Goal: Information Seeking & Learning: Learn about a topic

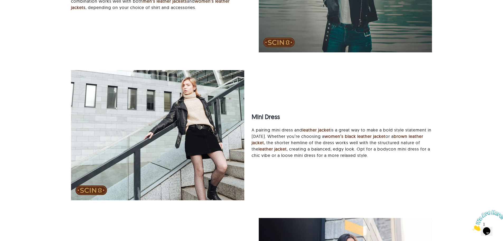
scroll to position [1440, 0]
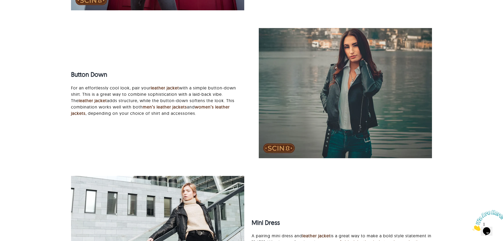
drag, startPoint x: 503, startPoint y: 166, endPoint x: 506, endPoint y: 163, distance: 4.9
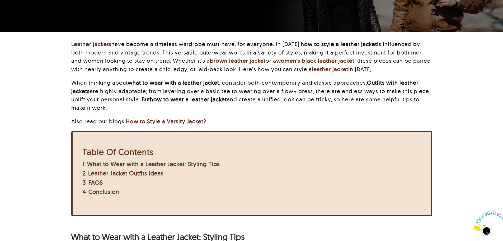
scroll to position [0, 0]
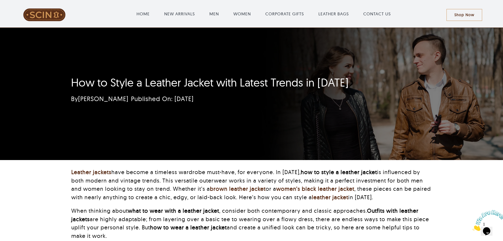
click at [58, 68] on div "How to Style a Leather Jacket with Latest Trends in 2025 By Muskaan Adil Publis…" at bounding box center [251, 94] width 503 height 132
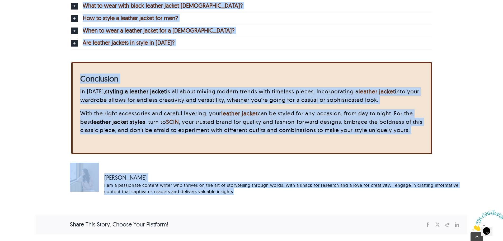
scroll to position [1928, 0]
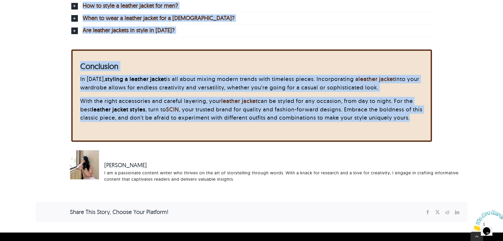
drag, startPoint x: 70, startPoint y: 78, endPoint x: 415, endPoint y: 127, distance: 348.1
copy div "How to Style a Leather Jacket with Latest Trends in 2025 By Muskaan Adil Publis…"
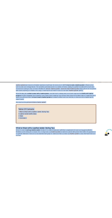
scroll to position [0, 0]
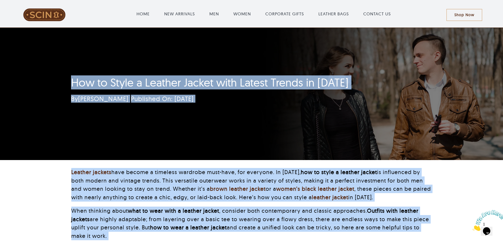
click at [181, 77] on h1 "How to Style a Leather Jacket with Latest Trends in 2025" at bounding box center [220, 82] width 298 height 13
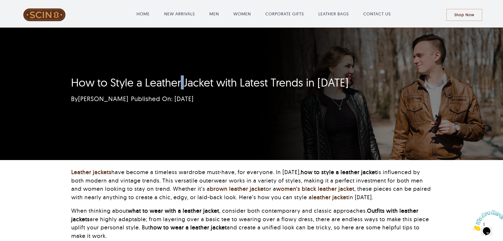
click at [181, 77] on h1 "How to Style a Leather Jacket with Latest Trends in 2025" at bounding box center [220, 82] width 298 height 13
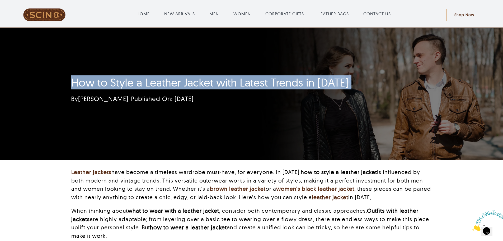
click at [181, 77] on h1 "How to Style a Leather Jacket with Latest Trends in 2025" at bounding box center [220, 82] width 298 height 13
click at [194, 98] on span "Published On: February 7, 2025" at bounding box center [162, 99] width 63 height 8
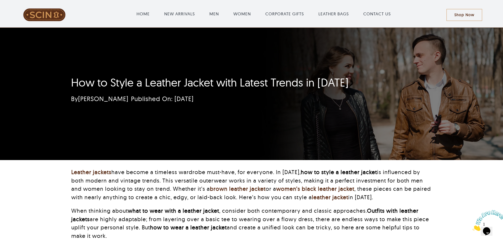
click at [385, 32] on div "How to Style a Leather Jacket with Latest Trends in 2025 By Muskaan Adil Publis…" at bounding box center [251, 94] width 375 height 132
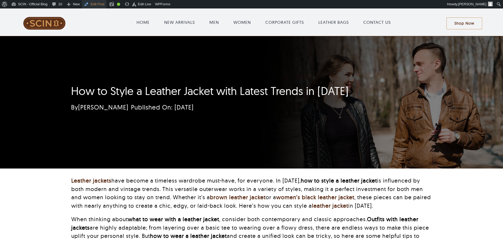
click at [101, 7] on link "Edit Post" at bounding box center [94, 4] width 25 height 8
click at [66, 85] on div "How to Style a Leather Jacket with Latest Trends in 2025 By Muskaan Adil Publis…" at bounding box center [220, 100] width 313 height 36
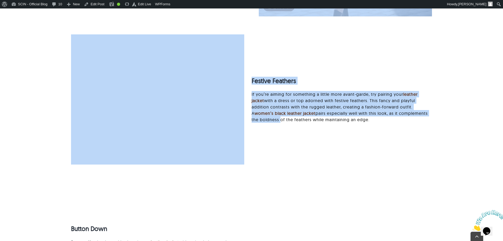
drag, startPoint x: 66, startPoint y: 85, endPoint x: 277, endPoint y: 151, distance: 220.8
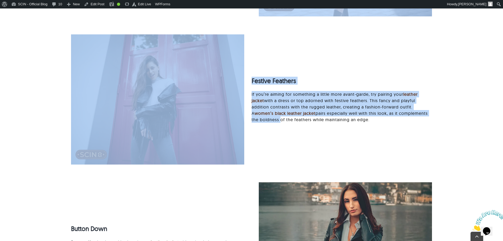
click at [276, 150] on div "Festive Feathers If you’re aiming for something a little more avant-garde, try …" at bounding box center [251, 101] width 375 height 135
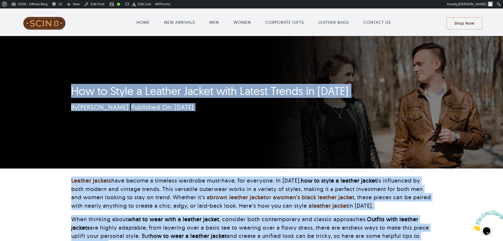
click at [57, 85] on div "How to Style a Leather Jacket with Latest Trends in 2025 By Muskaan Adil Publis…" at bounding box center [251, 102] width 503 height 132
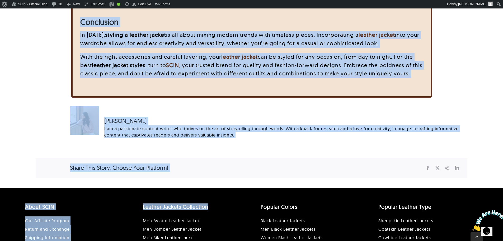
scroll to position [1981, 0]
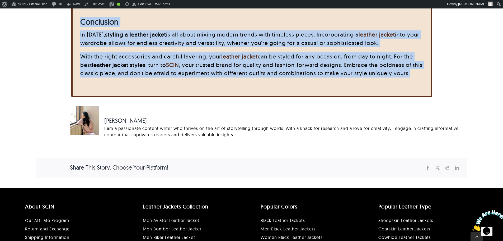
drag, startPoint x: 58, startPoint y: 85, endPoint x: 463, endPoint y: 72, distance: 404.9
copy div "How to Style a Leather Jacket with Latest Trends in 2025 By Muskaan Adil Publis…"
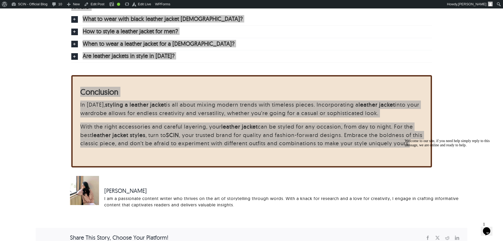
scroll to position [1849, 0]
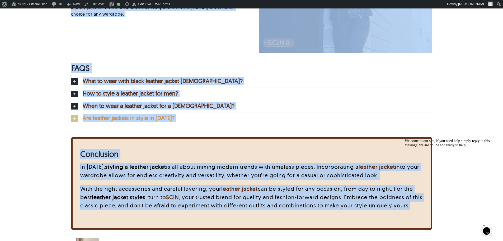
click at [230, 123] on link "Are leather jackets in style in 2025?" at bounding box center [251, 118] width 361 height 12
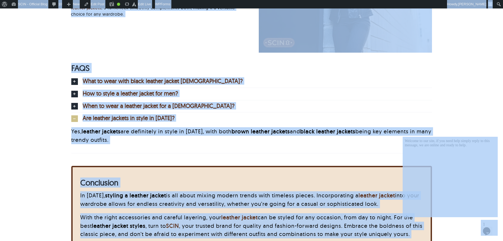
click at [160, 143] on p "Yes, leather jackets are definitely in style in 2025, with both brown leather j…" at bounding box center [251, 135] width 361 height 17
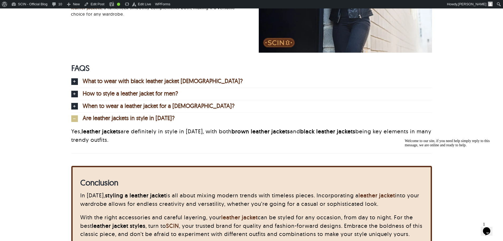
click at [112, 146] on div "Yes, leather jackets are definitely in style in 2025, with both brown leather j…" at bounding box center [251, 138] width 361 height 29
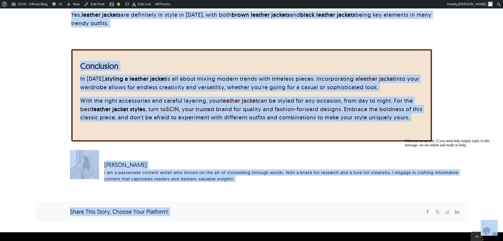
scroll to position [2034, 0]
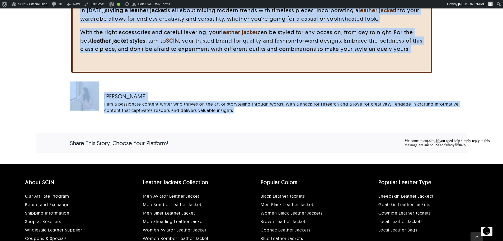
drag, startPoint x: 93, startPoint y: 99, endPoint x: 256, endPoint y: 112, distance: 163.5
copy div "How to Style a Leather Jacket with Latest Trends in 2025 By Muskaan Adil Publis…"
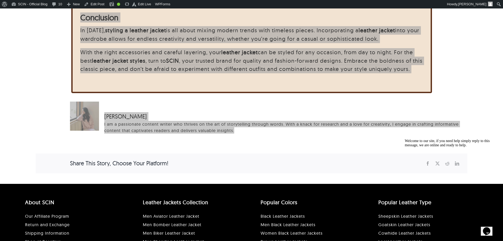
scroll to position [1981, 0]
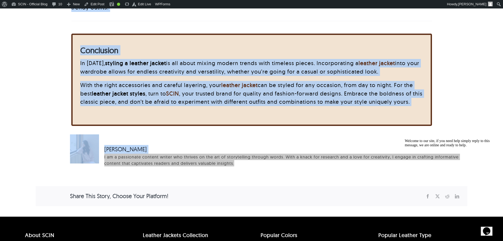
click at [127, 111] on div "In 2025, styling a leather jacket is all about mixing modern trends with timele…" at bounding box center [251, 85] width 343 height 52
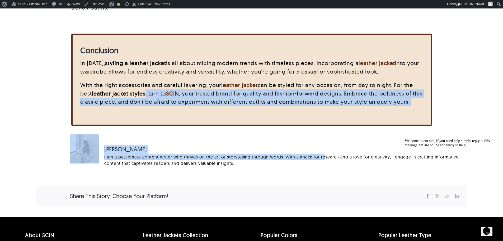
drag, startPoint x: 324, startPoint y: 159, endPoint x: 146, endPoint y: 97, distance: 189.4
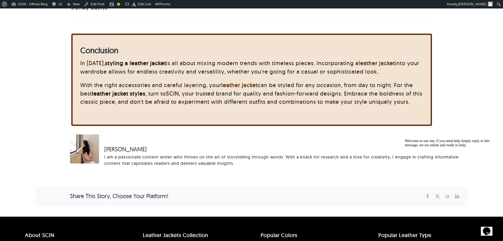
click at [252, 161] on div "I am a passionate content writer who thrives on the art of storytelling through…" at bounding box center [281, 159] width 355 height 13
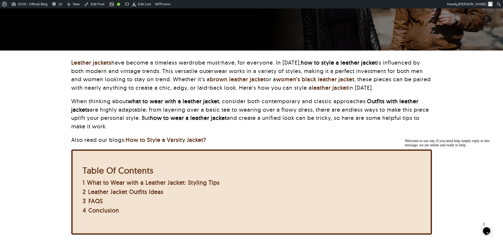
scroll to position [0, 0]
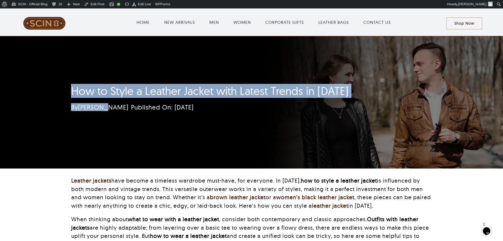
drag, startPoint x: 79, startPoint y: 92, endPoint x: 109, endPoint y: 116, distance: 38.2
click at [109, 116] on div "How to Style a Leather Jacket with Latest Trends in 2025 By Muskaan Adil Publis…" at bounding box center [220, 100] width 298 height 36
click at [8, 95] on div "How to Style a Leather Jacket with Latest Trends in 2025 By Muskaan Adil Publis…" at bounding box center [251, 102] width 503 height 132
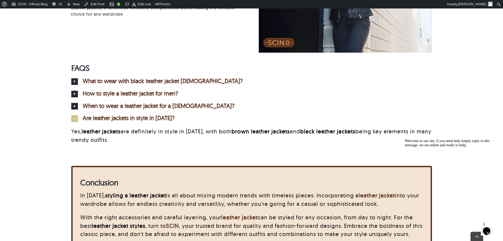
scroll to position [1955, 0]
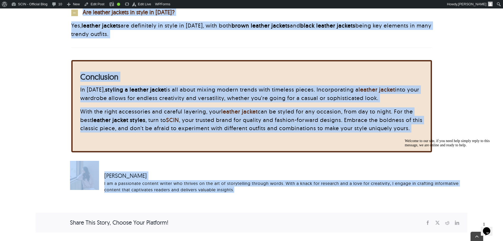
drag, startPoint x: 44, startPoint y: 83, endPoint x: 305, endPoint y: 189, distance: 282.3
copy div "How to Style a Leather Jacket with Latest Trends in 2025 By Muskaan Adil Publis…"
click at [99, 167] on div "Muskaan Adil I am a passionate content writer who thrives on the art of storyte…" at bounding box center [282, 181] width 366 height 29
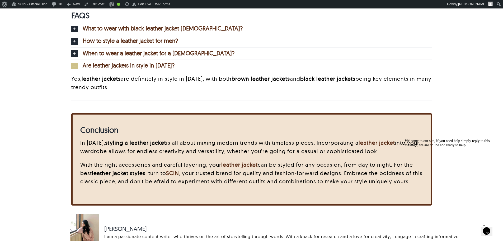
scroll to position [1849, 0]
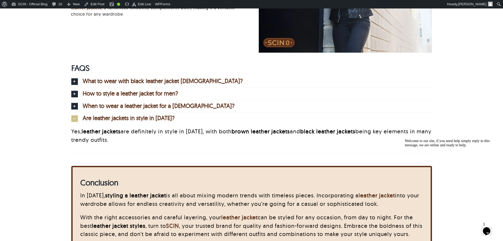
click at [179, 143] on p "Yes, leather jackets are definitely in style in 2025, with both brown leather j…" at bounding box center [251, 135] width 361 height 17
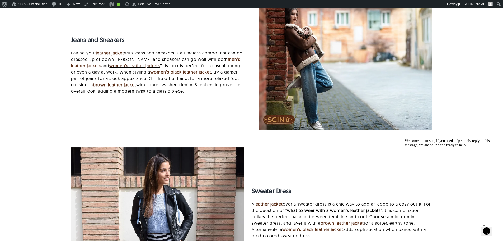
scroll to position [0, 0]
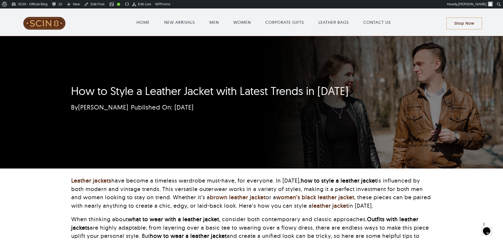
click at [69, 87] on div "How to Style a Leather Jacket with Latest Trends in 2025 By Muskaan Adil Publis…" at bounding box center [220, 100] width 313 height 36
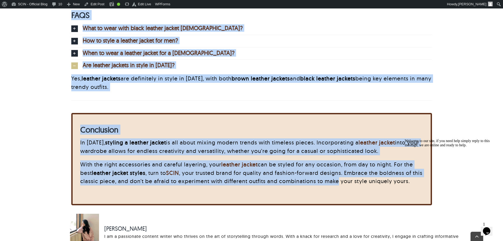
scroll to position [1955, 0]
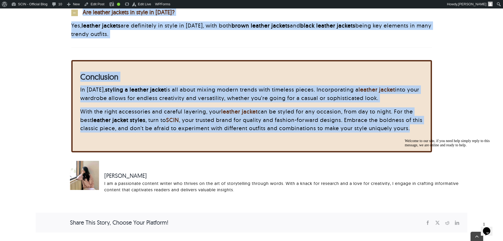
drag, startPoint x: 69, startPoint y: 87, endPoint x: 418, endPoint y: 129, distance: 352.1
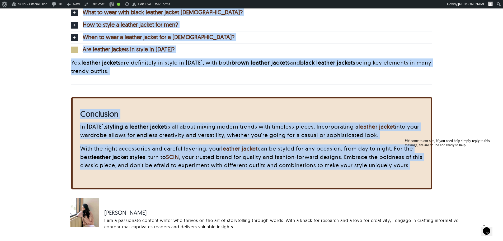
scroll to position [1902, 0]
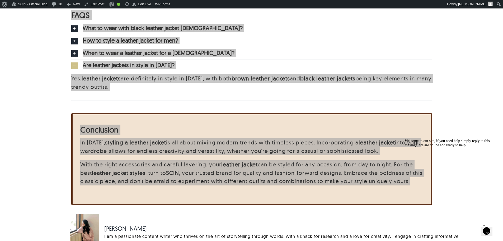
click at [406, 147] on div "Welcome to our site, if you need help simply reply to this message, we are onli…" at bounding box center [452, 143] width 95 height 8
click at [411, 147] on div "Welcome to our site, if you need help simply reply to this message, we are onli…" at bounding box center [452, 143] width 95 height 8
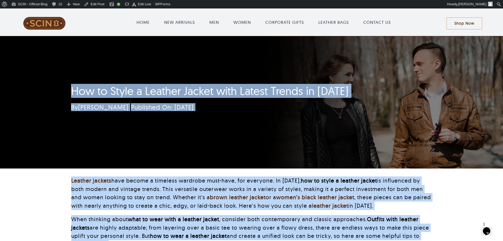
click at [108, 66] on div "How to Style a Leather Jacket with Latest Trends in 2025 By Muskaan Adil Publis…" at bounding box center [251, 102] width 375 height 132
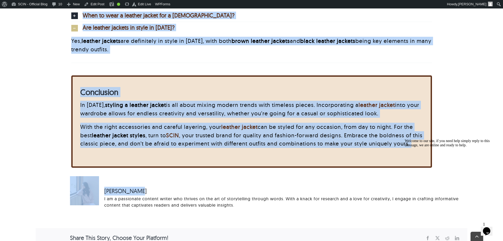
scroll to position [1955, 0]
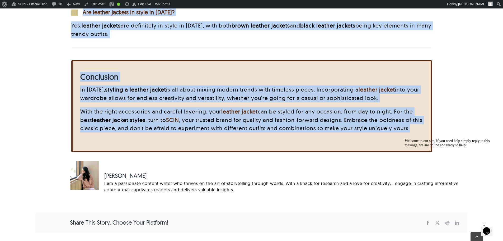
drag, startPoint x: 51, startPoint y: 86, endPoint x: 374, endPoint y: 124, distance: 325.0
copy div "How to Style a Leather Jacket with Latest Trends in 2025 By Muskaan Adil Publis…"
click at [282, 114] on p "With the right accessories and careful layering, your leather jacket can be sty…" at bounding box center [251, 119] width 343 height 25
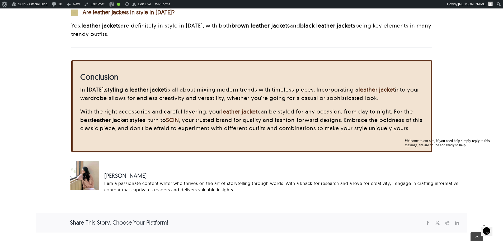
click at [298, 132] on div "In 2025, styling a leather jacket is all about mixing modern trends with timele…" at bounding box center [251, 111] width 343 height 52
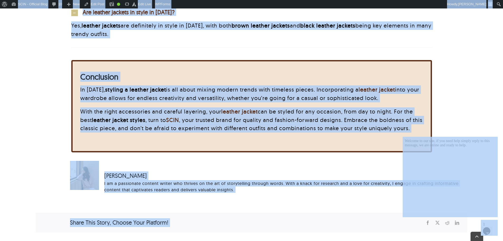
click at [41, 164] on div "Muskaan Adil I am a passionate content writer who thrives on the art of storyte…" at bounding box center [252, 179] width 432 height 36
click at [30, 163] on div "Muskaan Adil I am a passionate content writer who thrives on the art of storyte…" at bounding box center [251, 197] width 449 height 72
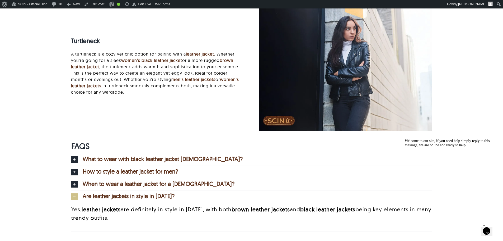
scroll to position [1770, 0]
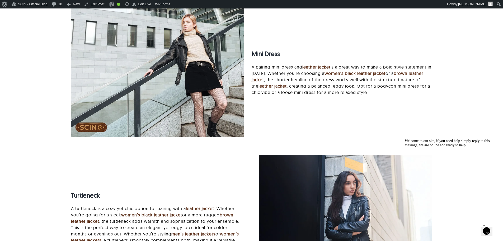
scroll to position [1559, 0]
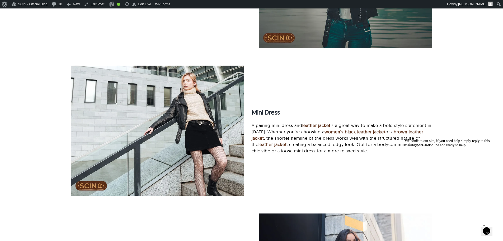
click at [245, 115] on div at bounding box center [158, 131] width 188 height 130
click at [255, 111] on strong "Mini Dress" at bounding box center [266, 112] width 28 height 8
click at [251, 120] on div at bounding box center [158, 131] width 188 height 130
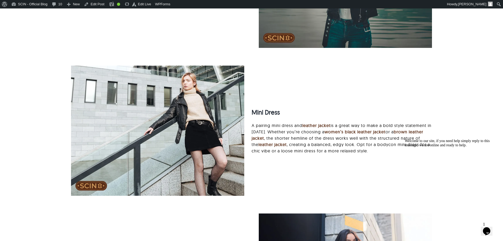
click at [257, 110] on strong "Mini Dress" at bounding box center [266, 112] width 28 height 8
click at [280, 113] on h3 "Mini Dress" at bounding box center [342, 112] width 180 height 8
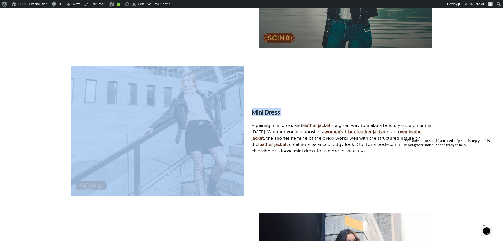
drag, startPoint x: 280, startPoint y: 113, endPoint x: 236, endPoint y: 112, distance: 43.6
click at [236, 112] on div "Mini Dress A pairing mini dress and leather jacket is a great way to make a bol…" at bounding box center [251, 133] width 375 height 135
click at [280, 110] on h3 "Mini Dress" at bounding box center [342, 112] width 180 height 8
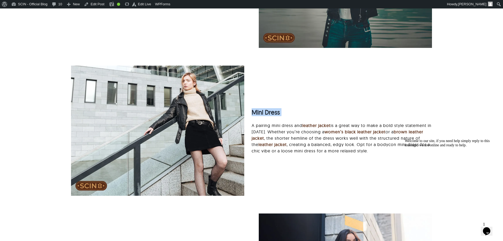
drag, startPoint x: 280, startPoint y: 110, endPoint x: 255, endPoint y: 110, distance: 25.1
click at [255, 110] on h3 "Mini Dress" at bounding box center [342, 112] width 180 height 8
click at [255, 110] on strong "Mini Dress" at bounding box center [266, 112] width 28 height 8
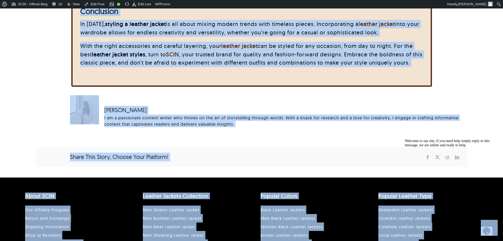
scroll to position [2005, 0]
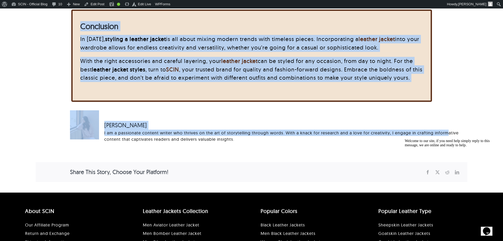
drag, startPoint x: 47, startPoint y: 81, endPoint x: 447, endPoint y: 130, distance: 403.6
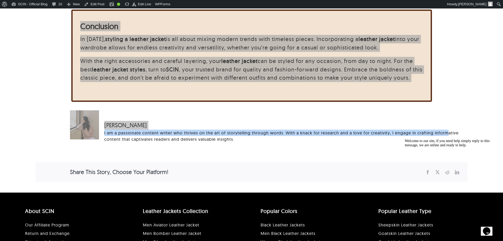
click at [405, 139] on icon "Chat attention grabber" at bounding box center [405, 139] width 0 height 0
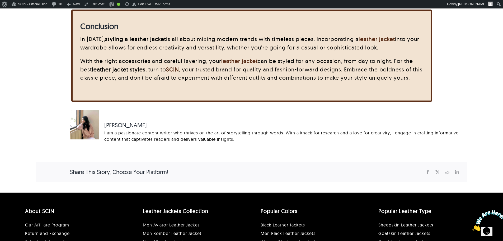
click at [472, 137] on div "Muskaan Adil I am a passionate content writer who thrives on the art of storyte…" at bounding box center [251, 146] width 449 height 72
click at [416, 135] on div "I am a passionate content writer who thrives on the art of storytelling through…" at bounding box center [281, 135] width 355 height 13
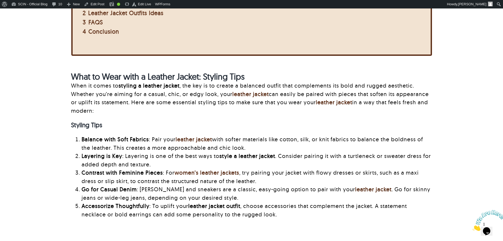
scroll to position [0, 0]
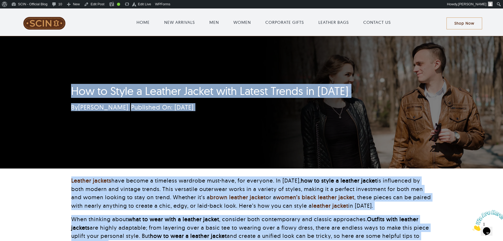
drag, startPoint x: 397, startPoint y: 145, endPoint x: 67, endPoint y: 78, distance: 336.6
copy div "How to Style a Leather Jacket with Latest Trends in 2025 By Muskaan Adil Publis…"
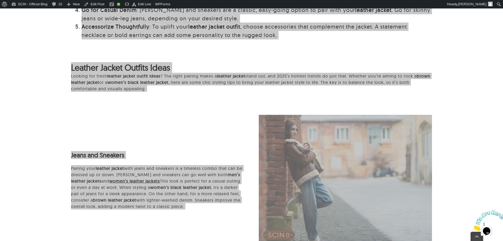
scroll to position [608, 0]
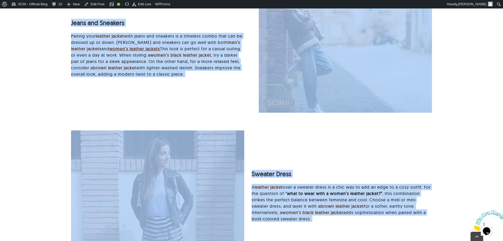
drag, startPoint x: 293, startPoint y: 128, endPoint x: 303, endPoint y: 100, distance: 29.8
click at [293, 128] on div "Sweater Dress A leather jacket over a sweater dress is a chic way to add an edg…" at bounding box center [251, 194] width 361 height 142
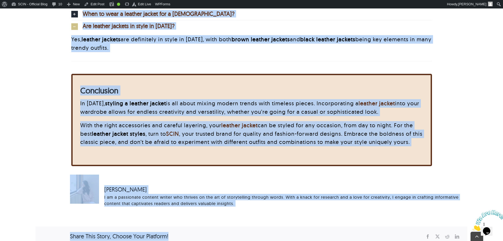
scroll to position [1946, 0]
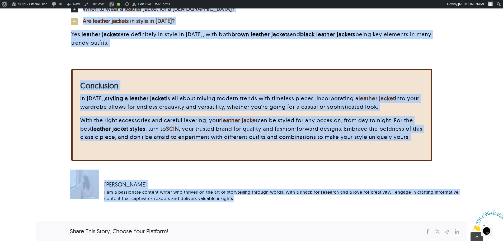
drag, startPoint x: 69, startPoint y: 80, endPoint x: 243, endPoint y: 201, distance: 212.1
copy div "How to Style a Leather Jacket with Latest Trends in 2025 By Muskaan Adil Publis…"
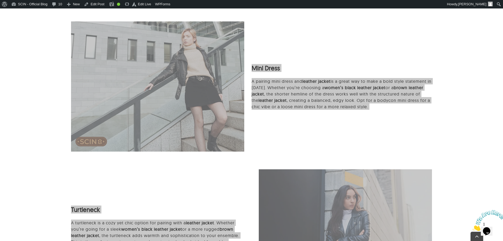
scroll to position [1708, 0]
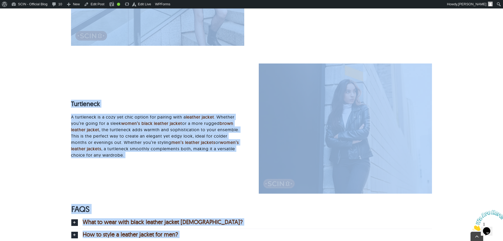
click at [342, 136] on img at bounding box center [345, 128] width 173 height 130
click at [249, 221] on link "What to wear with black leather jacket female?" at bounding box center [251, 222] width 361 height 12
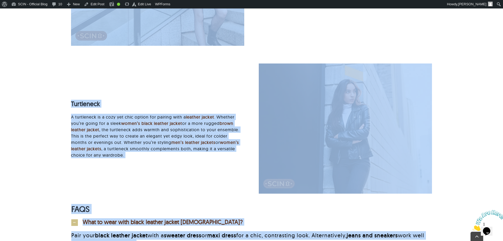
click at [256, 195] on div "Turtleneck A turtleneck is a cozy yet chic option for pairing with a leather ja…" at bounding box center [251, 130] width 375 height 135
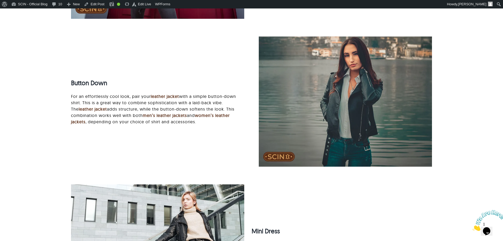
scroll to position [1418, 0]
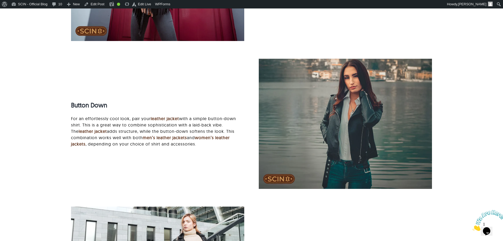
click at [349, 120] on img at bounding box center [345, 124] width 173 height 130
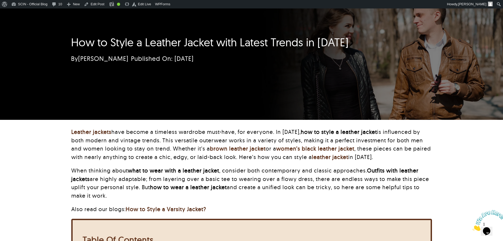
scroll to position [0, 0]
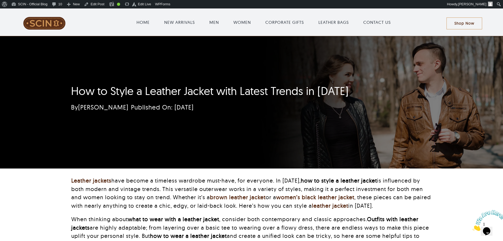
click at [95, 89] on h1 "How to Style a Leather Jacket with Latest Trends in 2025" at bounding box center [220, 90] width 298 height 13
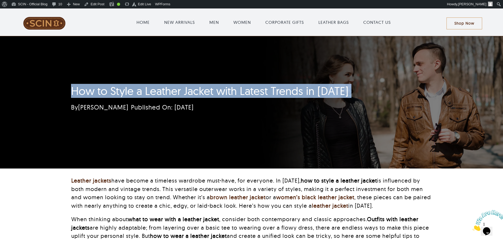
click at [95, 89] on h1 "How to Style a Leather Jacket with Latest Trends in 2025" at bounding box center [220, 90] width 298 height 13
copy div "How to Style a Leather Jacket with Latest Trends in 2025"
click at [97, 4] on link "Edit Post" at bounding box center [94, 4] width 25 height 8
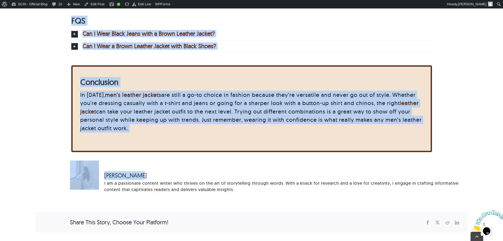
scroll to position [1321, 0]
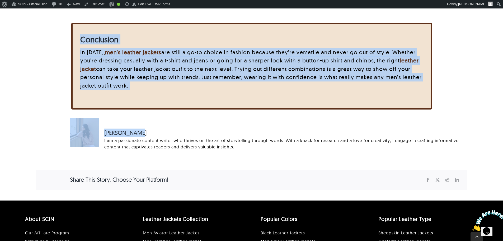
drag, startPoint x: 67, startPoint y: 76, endPoint x: 385, endPoint y: 92, distance: 318.5
copy div "Lor Ips Dolorsi Ametcon Adipis Elits doe 0877 Tempo In Utla Etdol magn Aliqu En…"
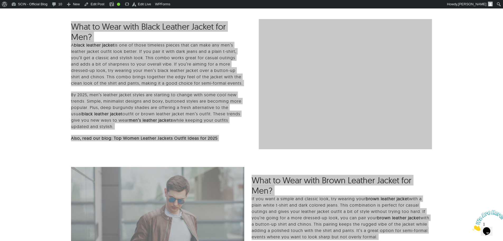
scroll to position [977, 0]
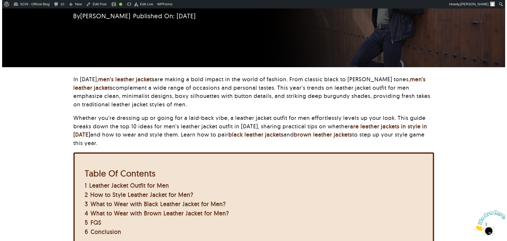
scroll to position [0, 0]
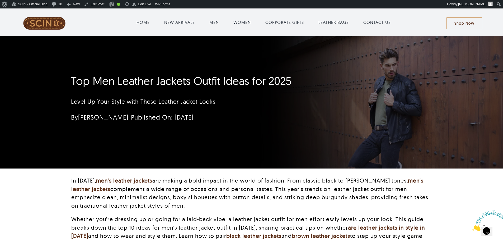
click at [172, 83] on h1 "Top Men Leather Jackets Outfit Ideas for 2025" at bounding box center [220, 80] width 298 height 13
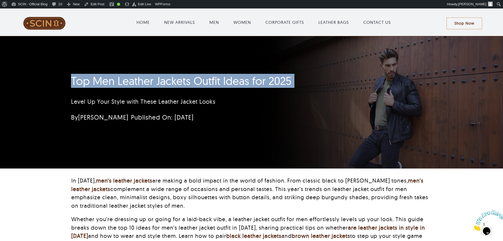
click at [172, 83] on h1 "Top Men Leather Jackets Outfit Ideas for 2025" at bounding box center [220, 80] width 298 height 13
copy h1 "Top Men Leather Jackets Outfit Ideas for 2025"
click at [373, 31] on div "Toggle Navigation HOME NEW ARRIVALS MEN WOMEN CORPORATE GIFTS LEATHER BAGS CONT…" at bounding box center [251, 23] width 487 height 25
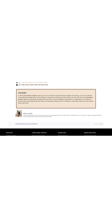
scroll to position [1434, 0]
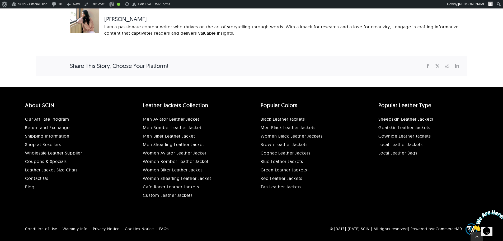
click at [310, 53] on div "[PERSON_NAME] I am a passionate content writer who thrives on the art of storyt…" at bounding box center [252, 40] width 432 height 72
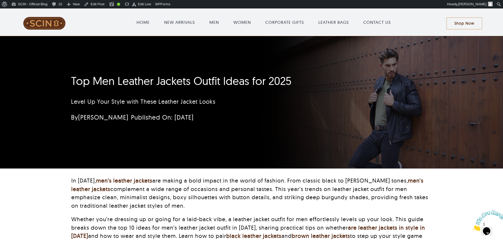
drag, startPoint x: 146, startPoint y: 96, endPoint x: 150, endPoint y: 85, distance: 10.9
click at [146, 95] on div "Level Up Your Style with These Leather Jacket Looks" at bounding box center [220, 101] width 298 height 20
click at [153, 81] on h1 "Top Men Leather Jackets Outfit Ideas for 2025" at bounding box center [220, 80] width 298 height 13
click at [153, 80] on h1 "Top Men Leather Jackets Outfit Ideas for 2025" at bounding box center [220, 80] width 298 height 13
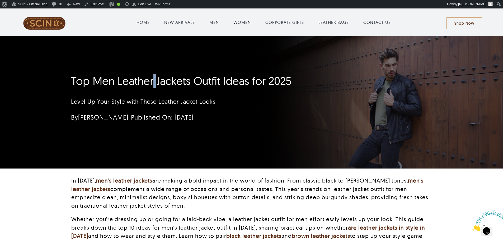
click at [153, 80] on h1 "Top Men Leather Jackets Outfit Ideas for 2025" at bounding box center [220, 80] width 298 height 13
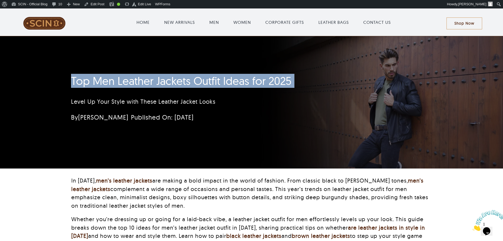
click at [153, 80] on h1 "Top Men Leather Jackets Outfit Ideas for 2025" at bounding box center [220, 80] width 298 height 13
click at [90, 1] on link "Edit Post" at bounding box center [94, 4] width 25 height 8
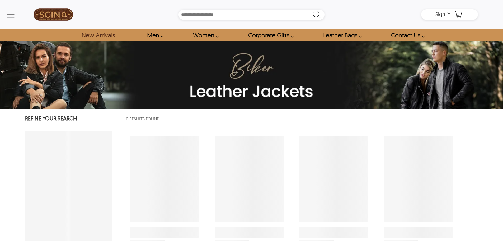
select select "********"
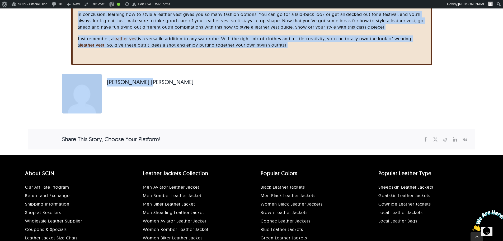
scroll to position [1611, 0]
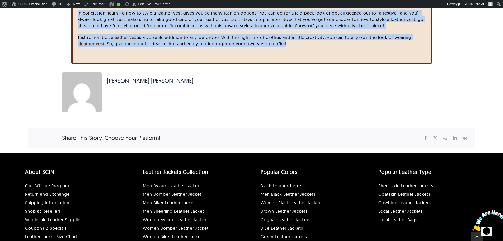
drag, startPoint x: 71, startPoint y: 55, endPoint x: 317, endPoint y: 47, distance: 246.3
copy div "Lor ip Dolor s Ametcon Adip? Elitsed Doei Tempo: Incidi utl Etd ma Aliquae a Mi…"
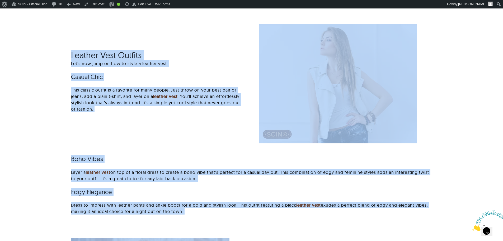
scroll to position [0, 0]
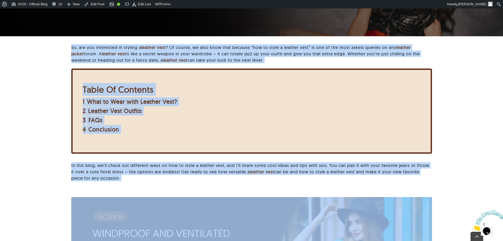
click at [30, 113] on div "So, are you interested in styling a leather vest ? Of course, we also know that…" at bounding box center [252, 117] width 448 height 147
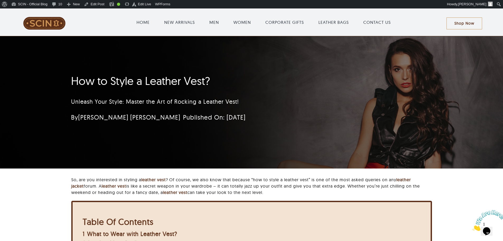
click at [155, 84] on h1 "How to Style a Leather Vest?" at bounding box center [220, 80] width 298 height 13
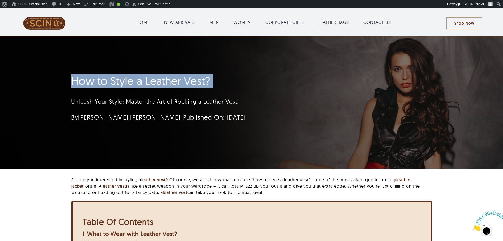
click at [155, 84] on h1 "How to Style a Leather Vest?" at bounding box center [220, 80] width 298 height 13
copy h1 "How to Style a Leather Vest?"
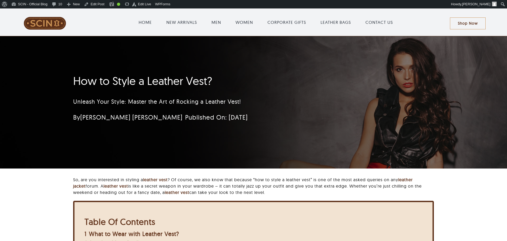
click at [268, 95] on div "Unleash Your Style: Master the Art of Rocking a Leather Vest!" at bounding box center [222, 101] width 298 height 20
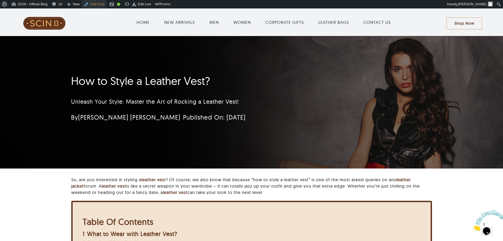
click at [95, 4] on link "Edit Post" at bounding box center [94, 4] width 25 height 8
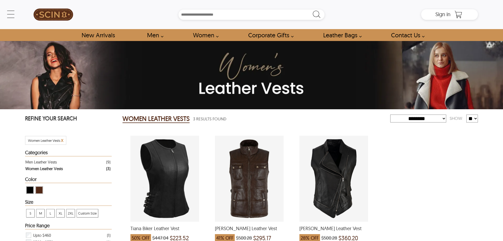
select select "********"
